Goal: Book appointment/travel/reservation

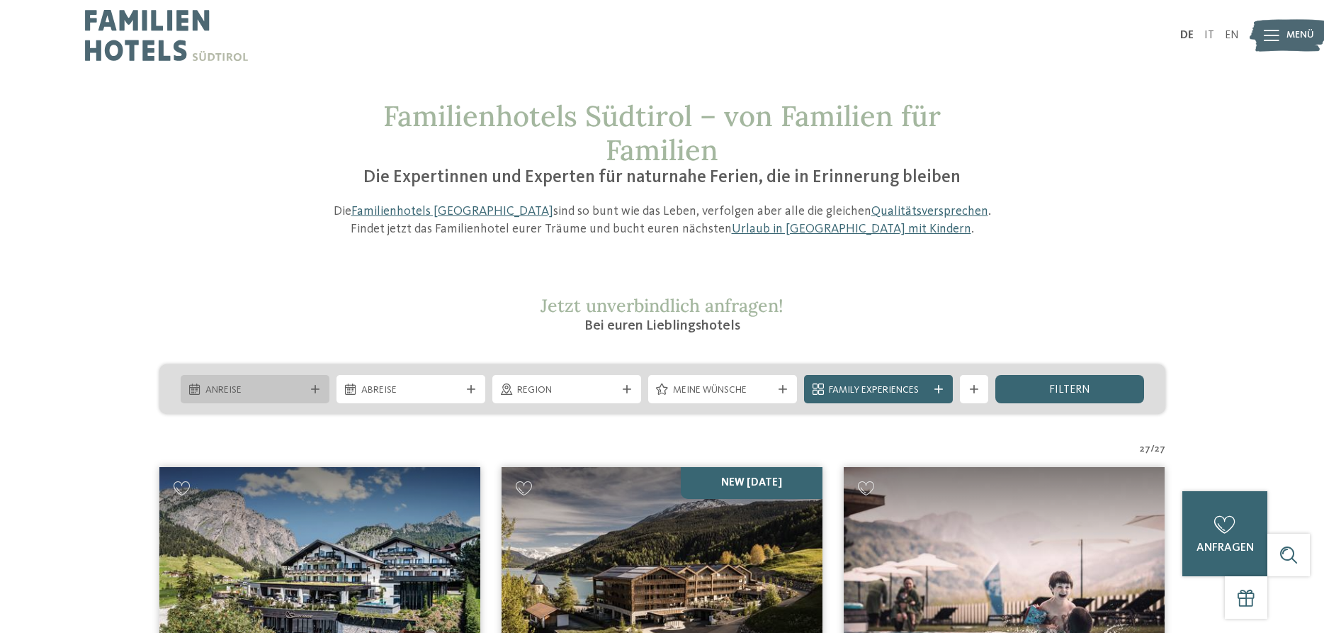
click at [255, 397] on span "Anreise" at bounding box center [254, 390] width 99 height 14
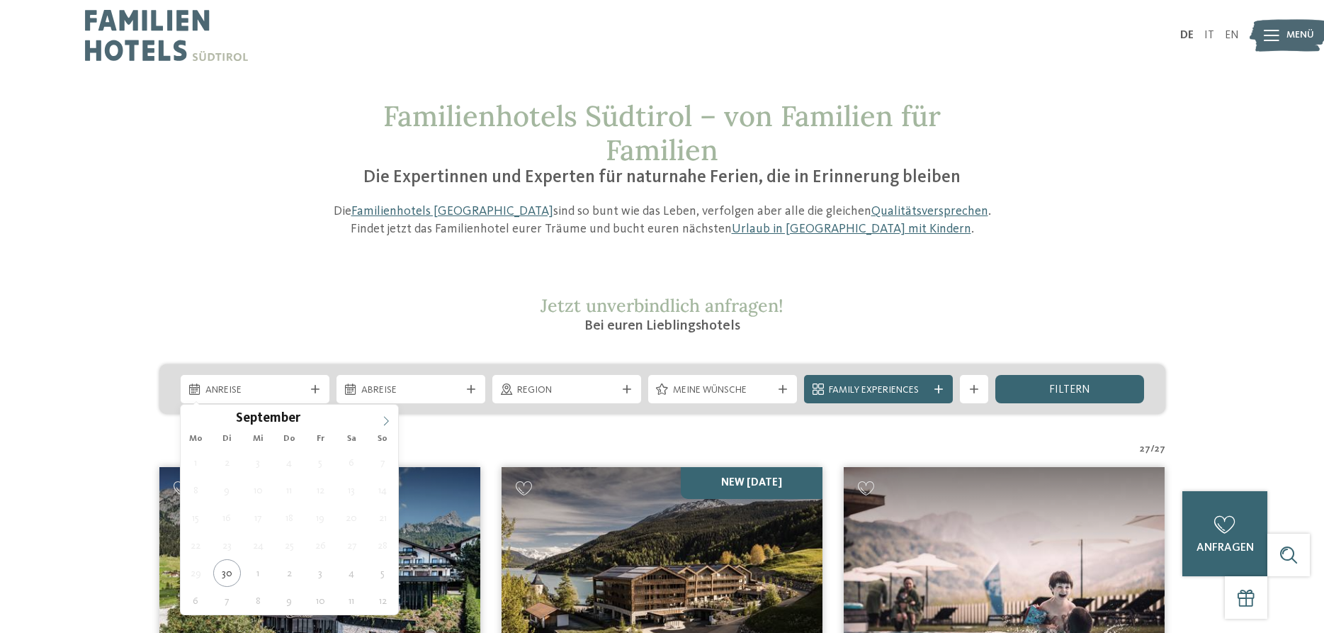
click at [385, 421] on icon at bounding box center [386, 421] width 10 height 10
click at [381, 421] on span at bounding box center [386, 416] width 24 height 24
type input "****"
click at [382, 421] on span at bounding box center [386, 416] width 24 height 24
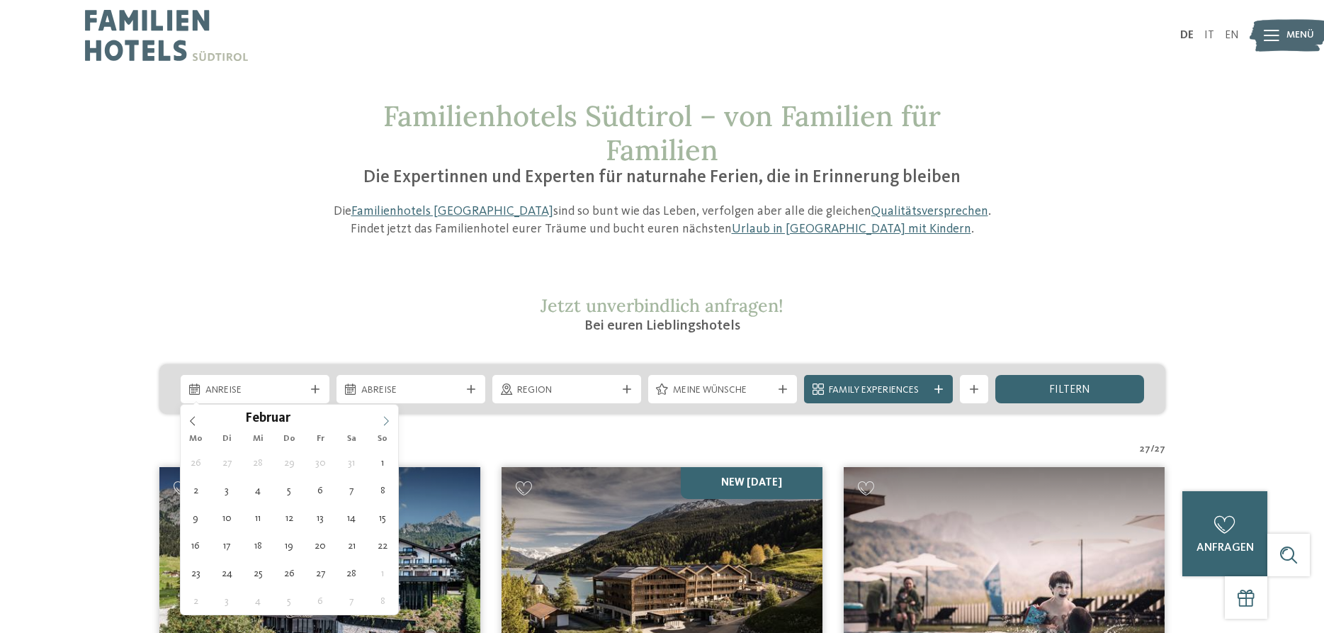
click at [385, 421] on icon at bounding box center [386, 421] width 10 height 10
click at [385, 422] on icon at bounding box center [386, 421] width 10 height 10
click at [188, 425] on icon at bounding box center [193, 421] width 10 height 10
type div "13.02.2026"
type input "****"
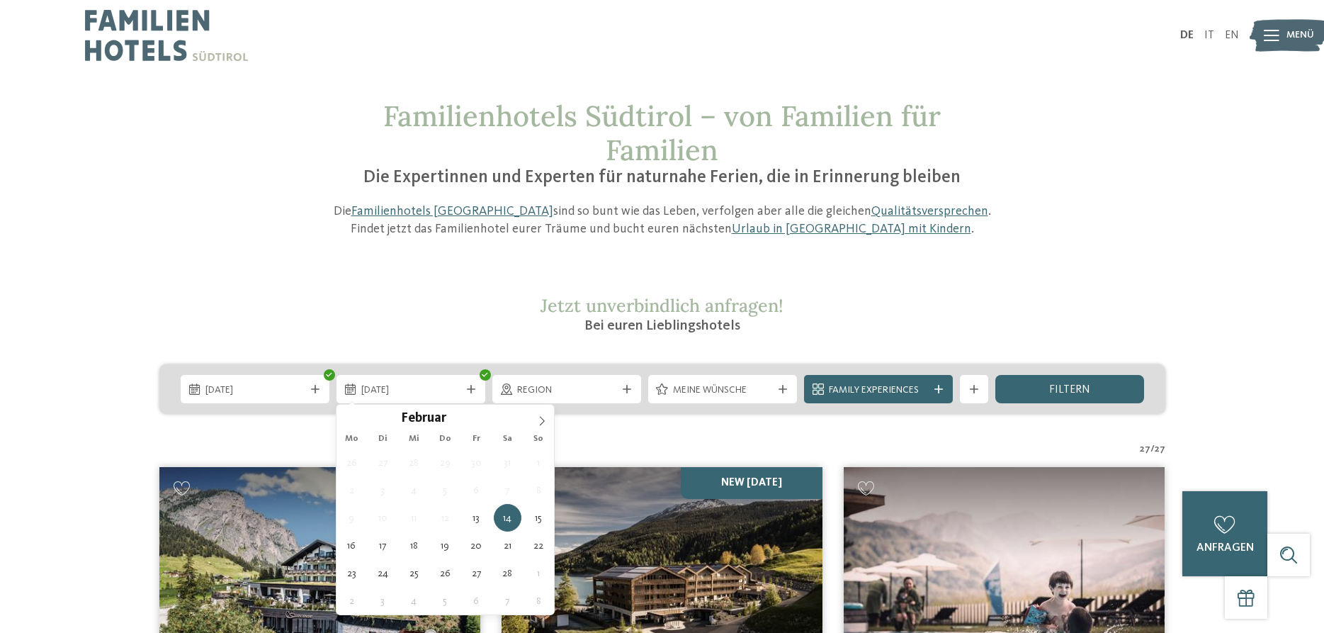
type div "18.02.2026"
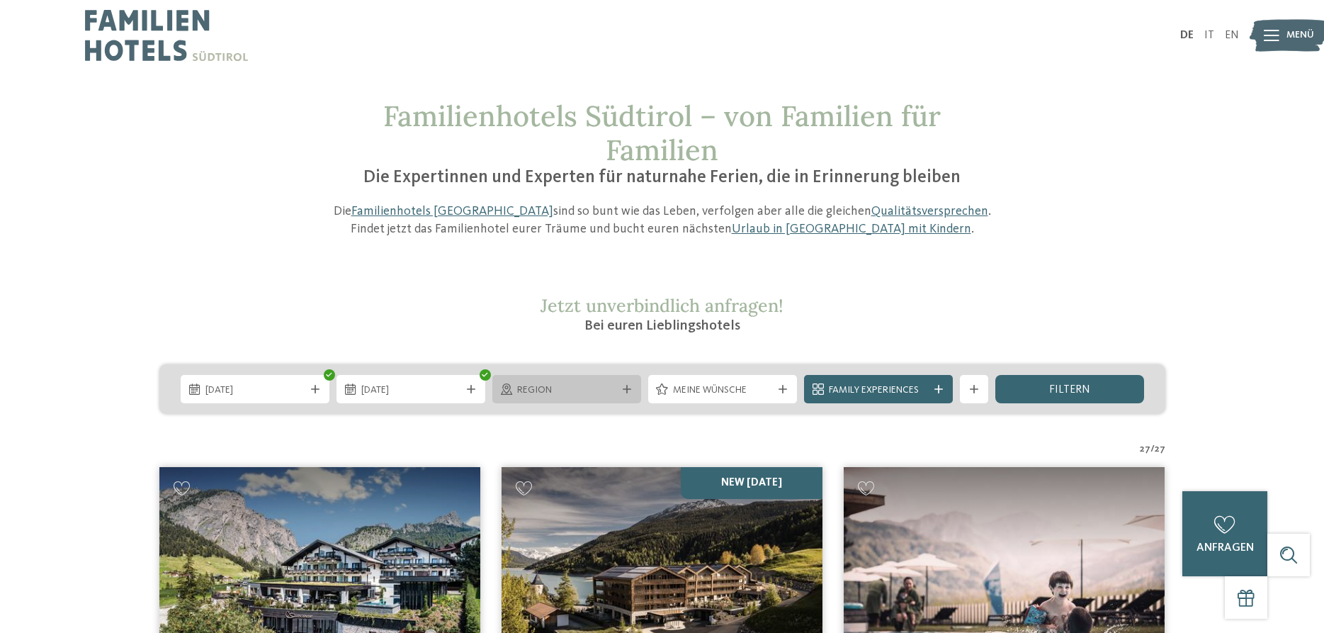
click at [543, 395] on span "Region" at bounding box center [566, 390] width 99 height 14
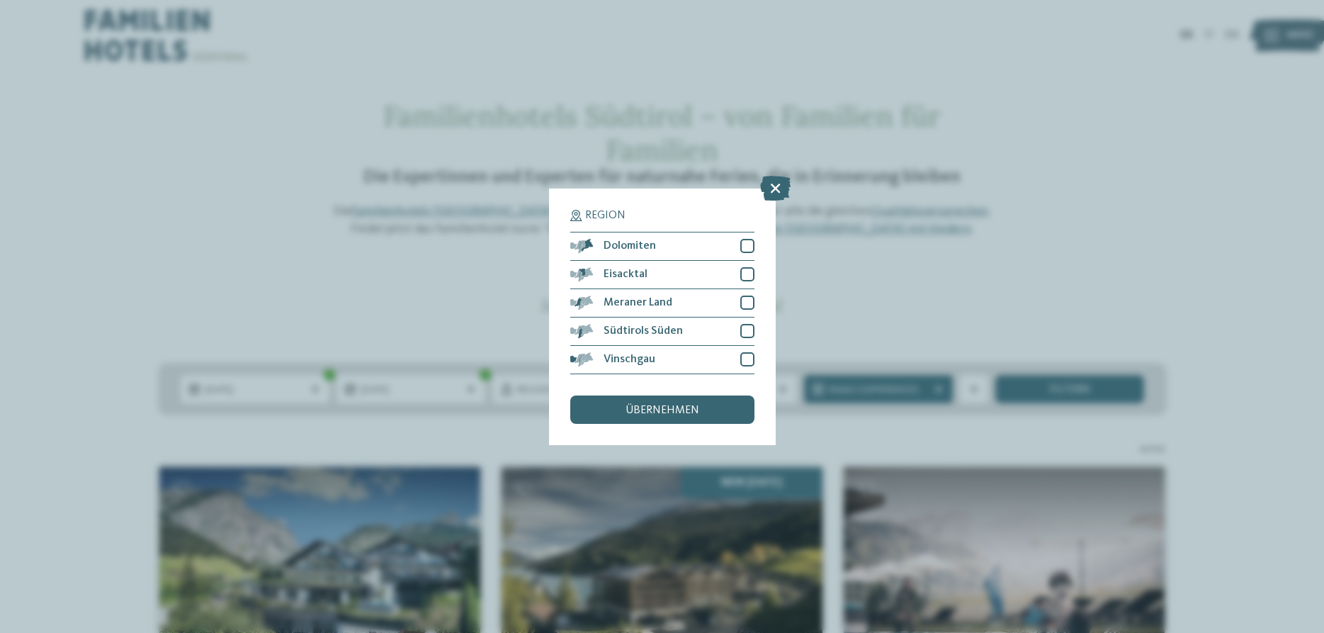
click at [851, 312] on div "Region Dolomiten" at bounding box center [662, 316] width 1324 height 633
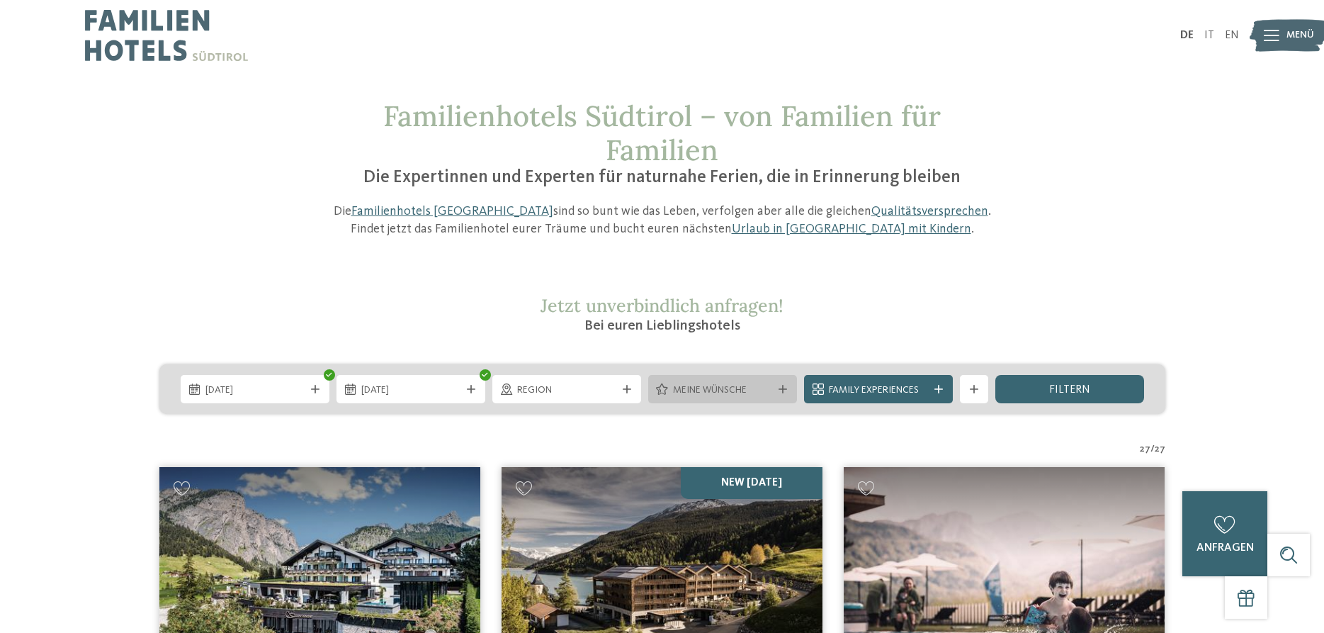
click at [742, 389] on span "Meine Wünsche" at bounding box center [722, 390] width 99 height 14
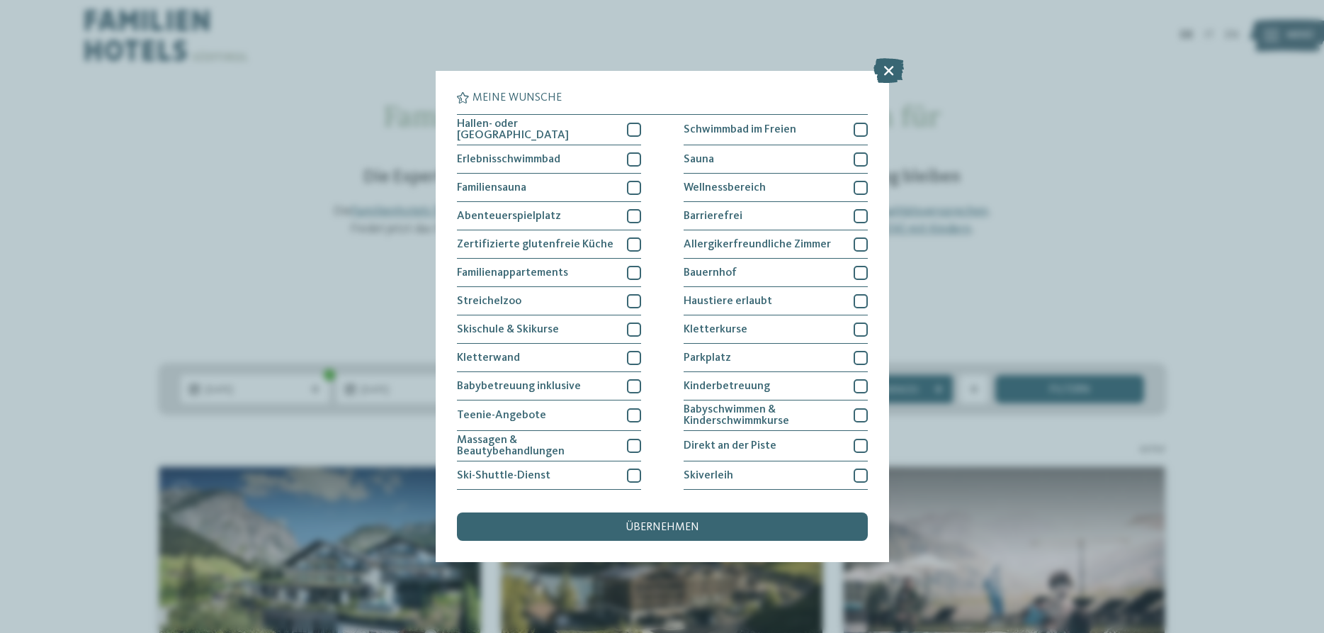
scroll to position [110, 0]
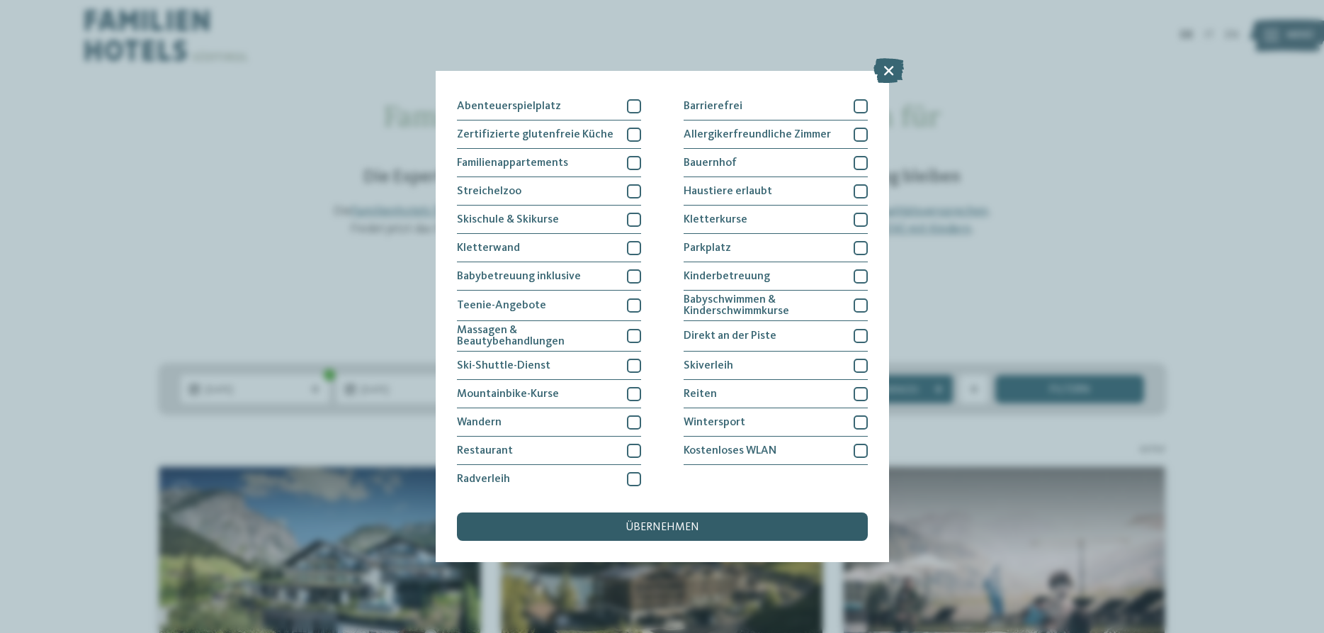
click at [668, 528] on span "übernehmen" at bounding box center [662, 526] width 74 height 11
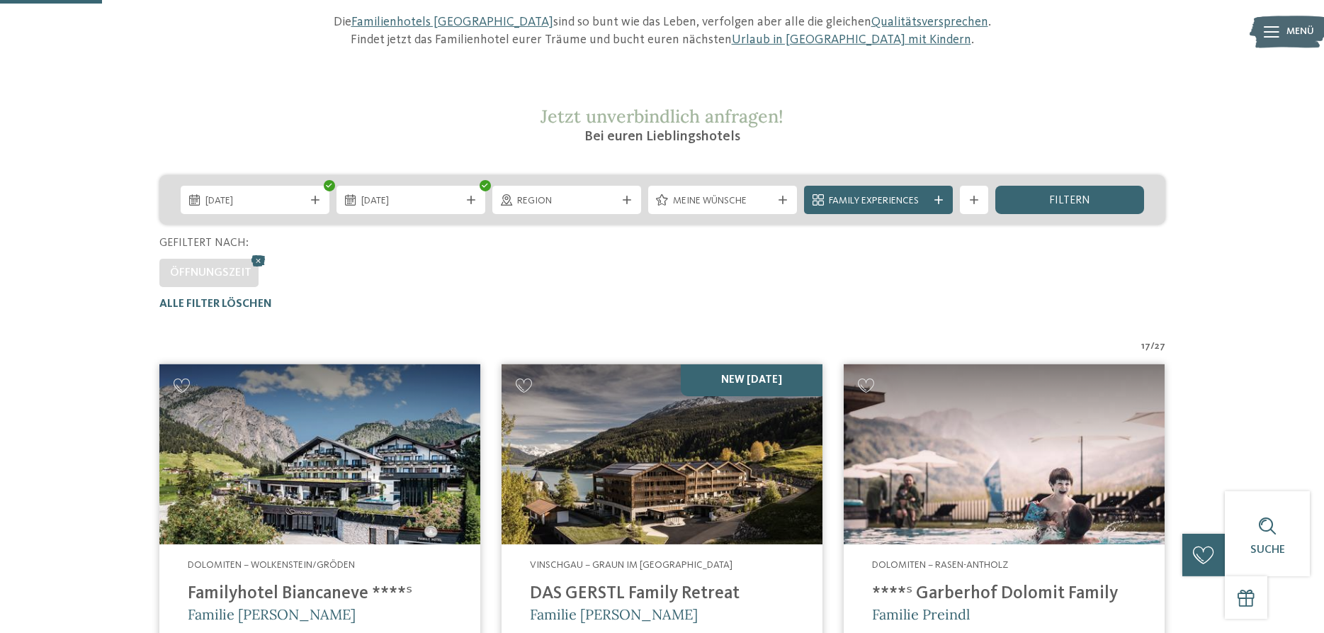
scroll to position [103, 0]
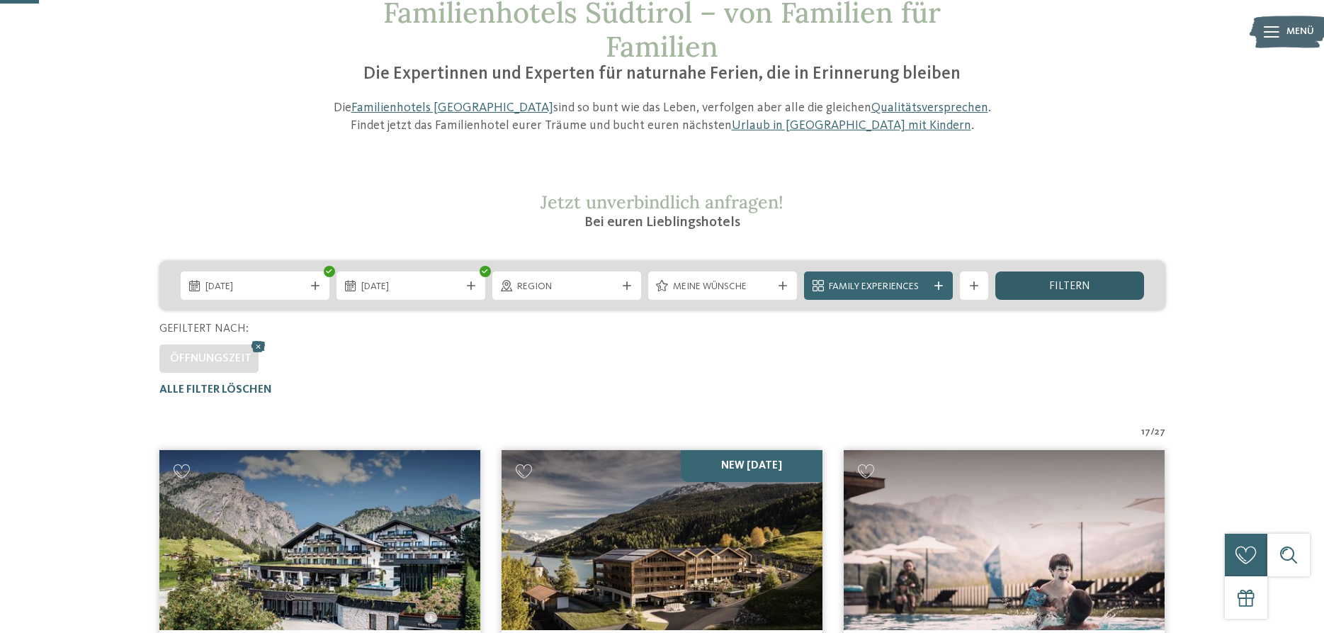
click at [1075, 276] on div "filtern" at bounding box center [1069, 285] width 149 height 28
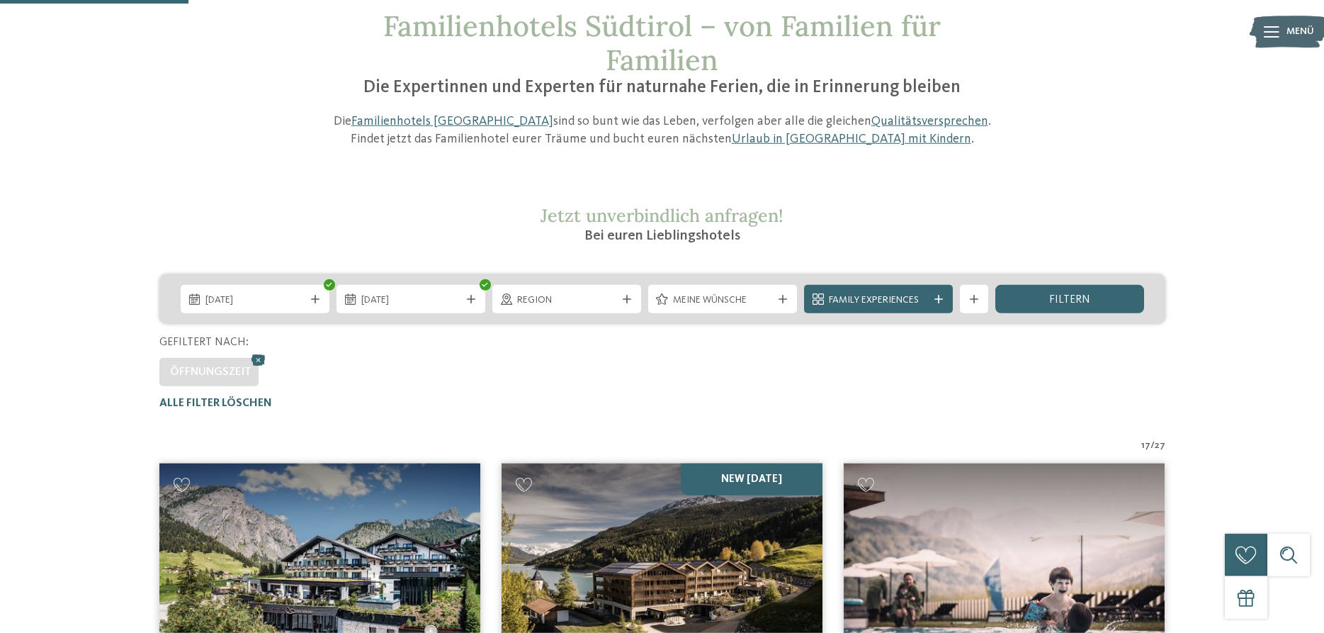
scroll to position [0, 0]
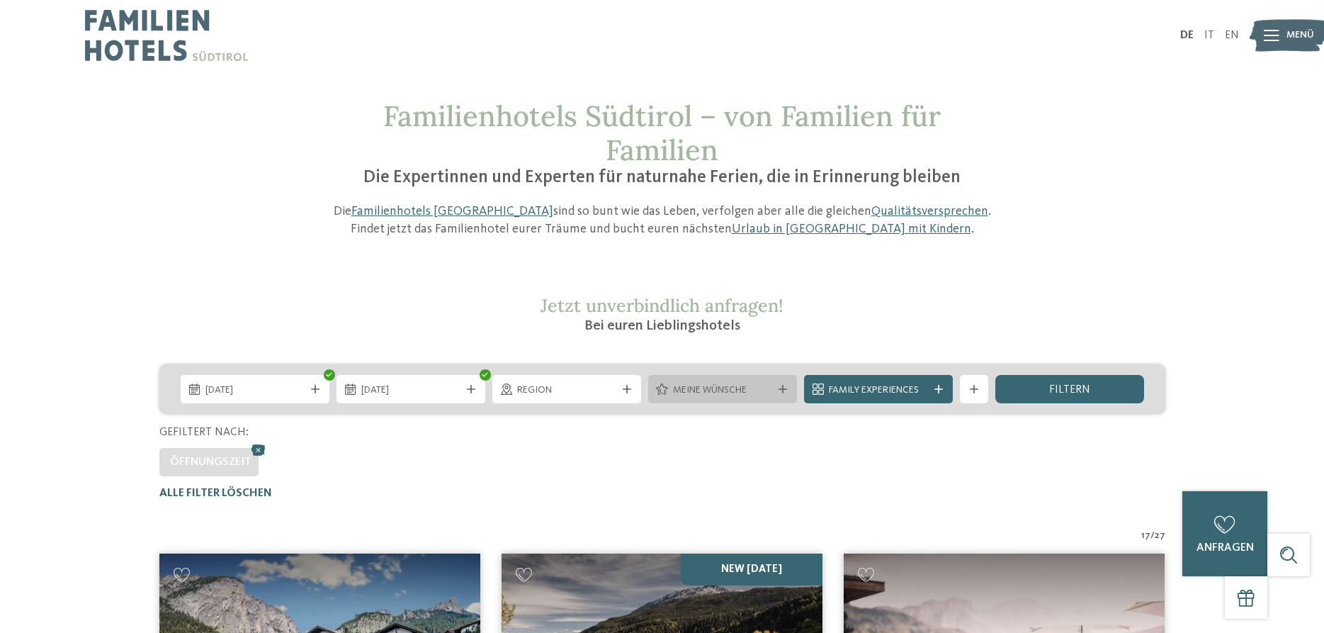
click at [786, 382] on div "Meine Wünsche" at bounding box center [722, 389] width 149 height 28
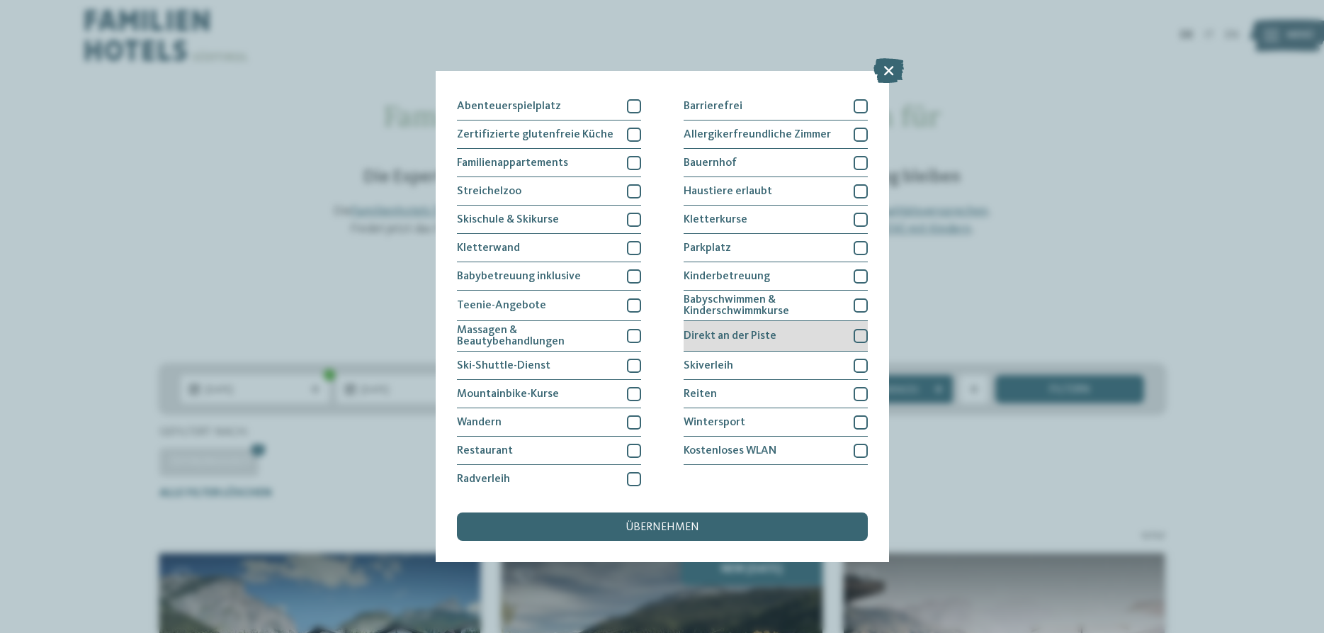
click at [856, 334] on div at bounding box center [861, 336] width 14 height 14
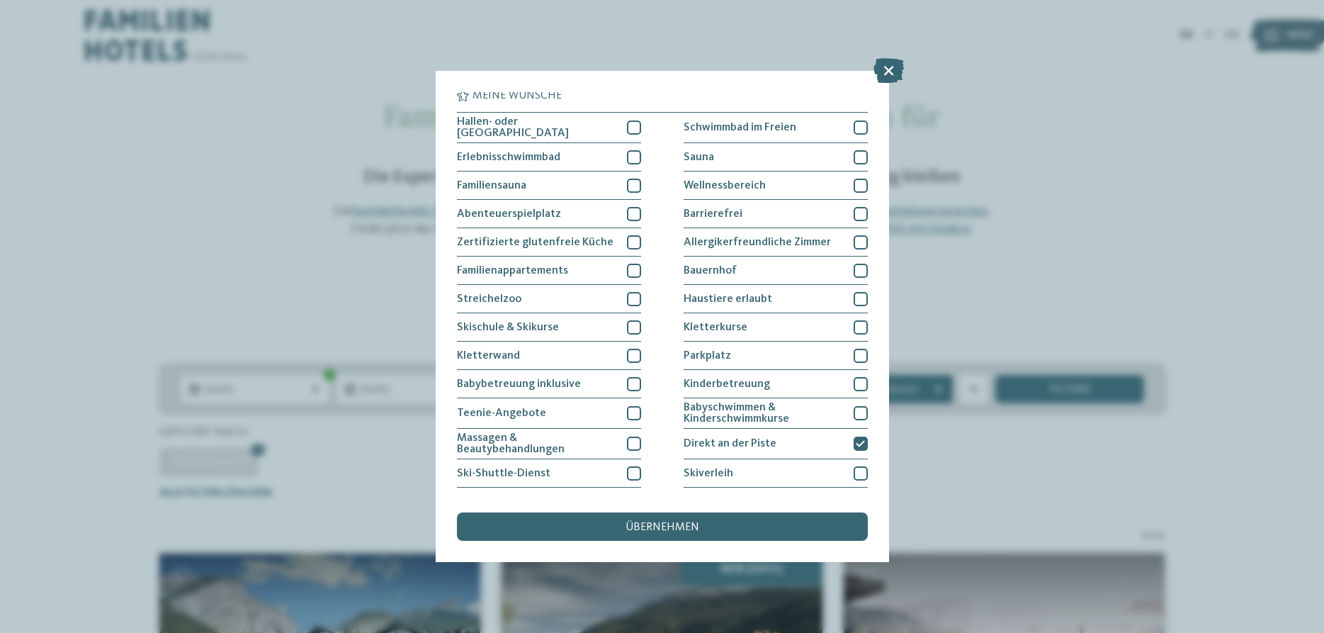
scroll to position [0, 0]
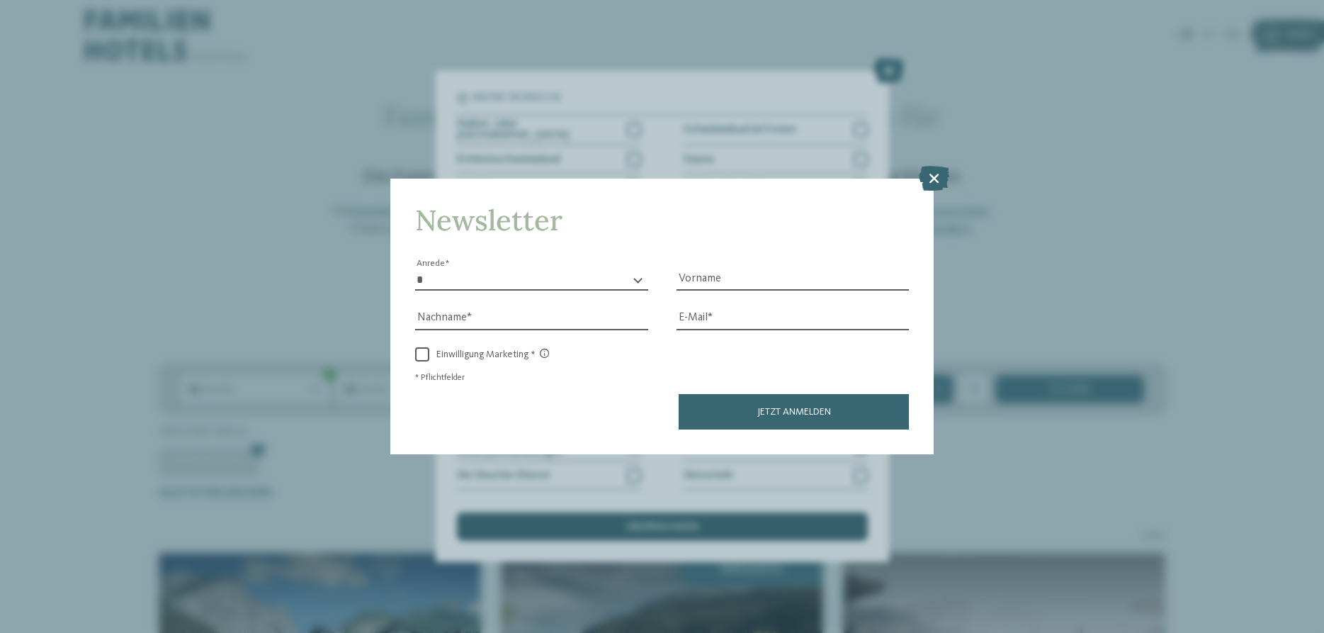
click at [641, 521] on div "Newsletter * **** **** ******* ****** Anrede Vorname Nachname Link" at bounding box center [662, 316] width 1324 height 633
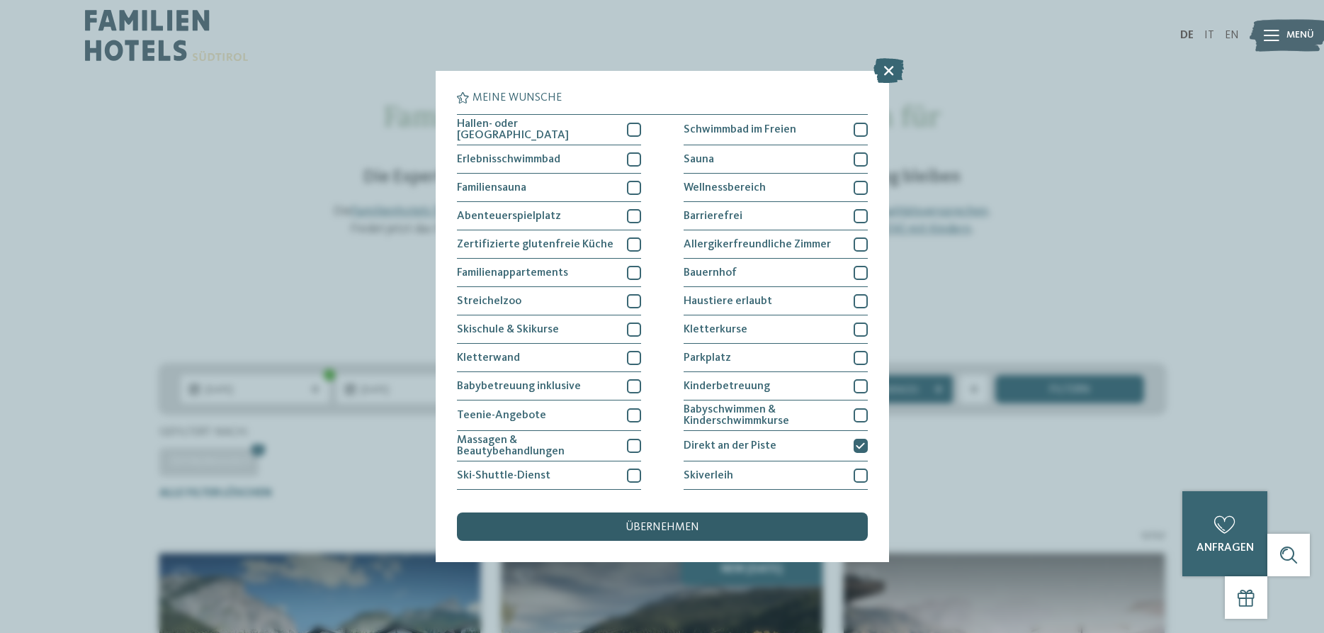
click at [643, 526] on span "übernehmen" at bounding box center [662, 526] width 74 height 11
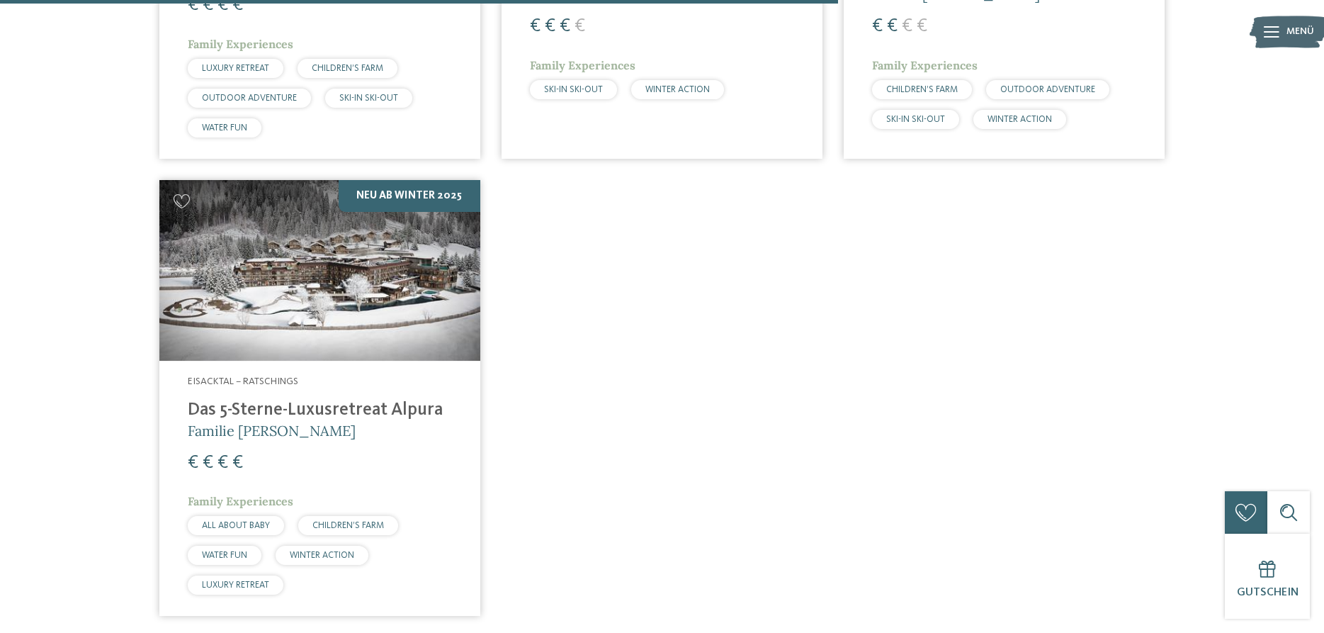
scroll to position [1404, 0]
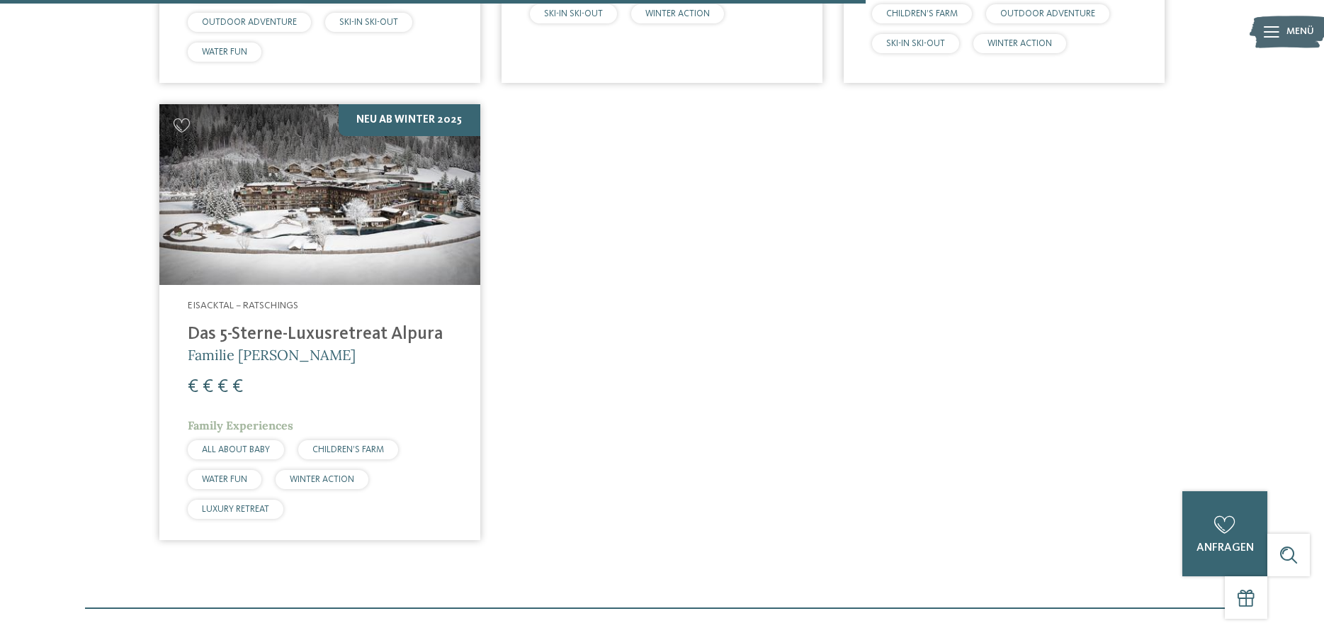
click at [288, 206] on img at bounding box center [319, 194] width 321 height 181
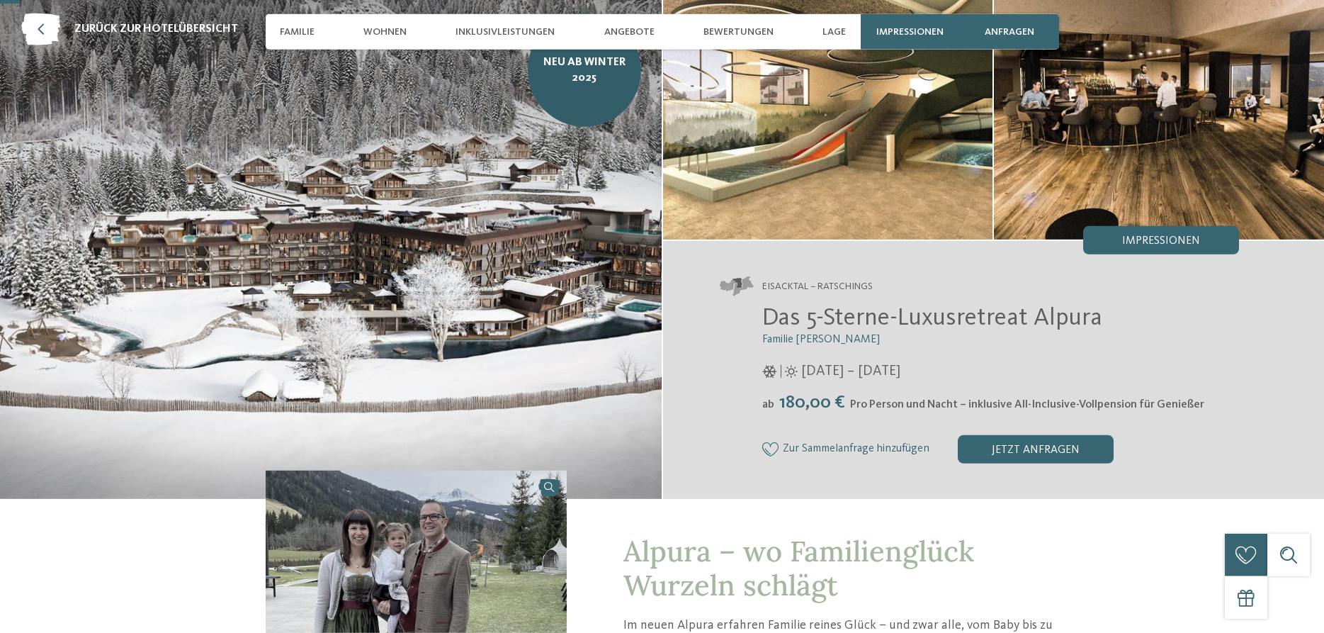
scroll to position [217, 0]
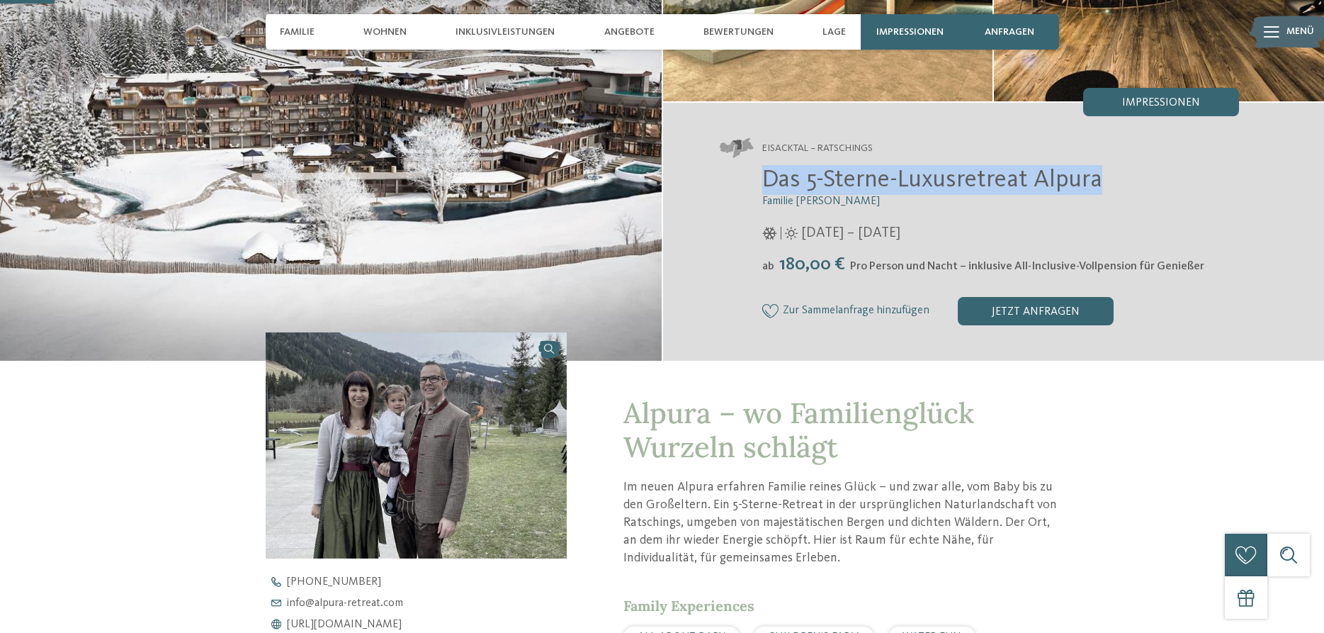
drag, startPoint x: 761, startPoint y: 178, endPoint x: 1087, endPoint y: 182, distance: 325.2
click at [1109, 193] on div "Das 5-Sterne-Luxusretreat Alpura Familie Eisendle [DATE] – [DATE] ab" at bounding box center [980, 244] width 520 height 159
